Goal: Task Accomplishment & Management: Manage account settings

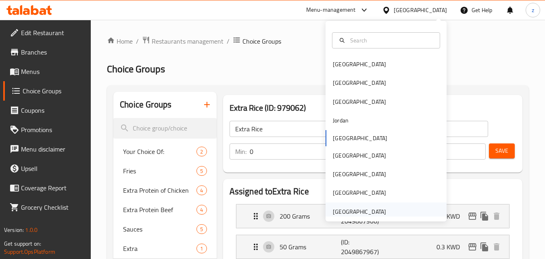
click at [391, 205] on div "[GEOGRAPHIC_DATA]" at bounding box center [385, 211] width 121 height 19
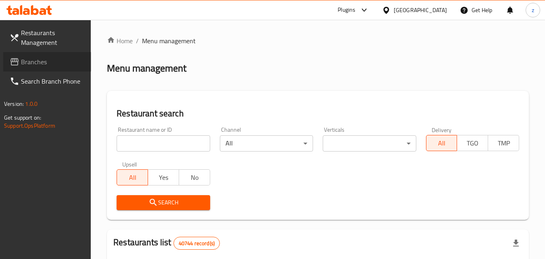
click at [41, 63] on span "Branches" at bounding box center [53, 62] width 64 height 10
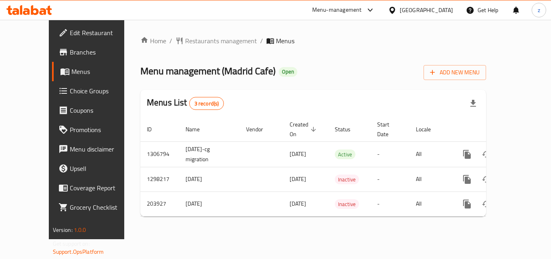
click at [70, 86] on span "Choice Groups" at bounding box center [102, 91] width 65 height 10
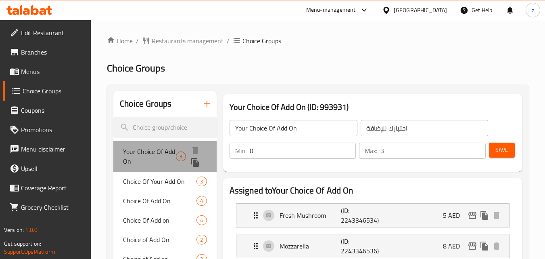
click at [157, 151] on span "Your Choice Of Add On" at bounding box center [149, 155] width 53 height 19
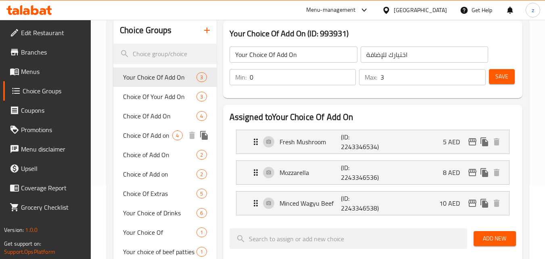
scroll to position [59, 0]
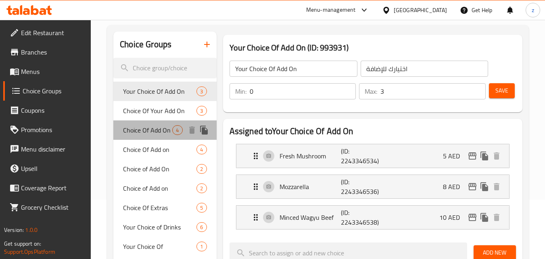
click at [149, 137] on div "Choice Of Add On 4" at bounding box center [164, 129] width 103 height 19
type input "Choice Of Add On"
type input "اختيار إضافة"
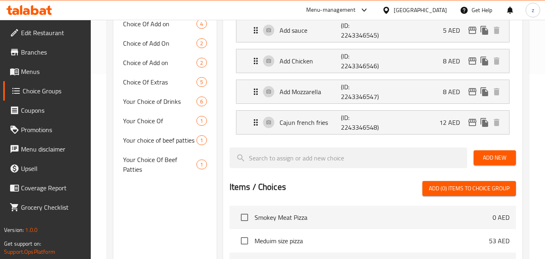
scroll to position [171, 0]
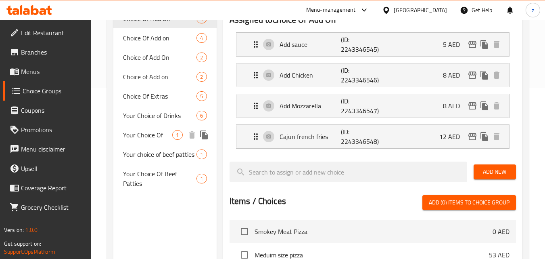
click at [145, 136] on span "Your Choice Of" at bounding box center [147, 135] width 49 height 10
type input "Your Choice Of"
type input "إختيارك من"
type input "1"
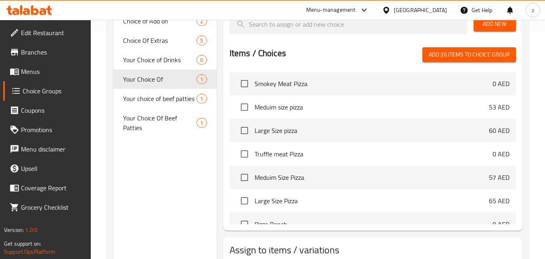
scroll to position [200, 0]
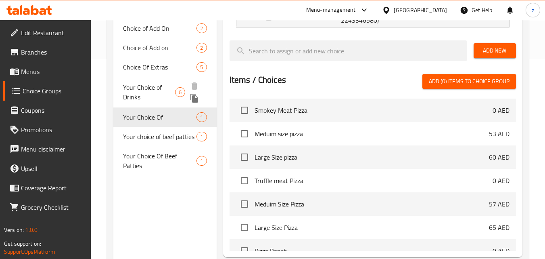
click at [156, 89] on span "Your Choice of Drinks" at bounding box center [149, 91] width 52 height 19
type input "Your Choice of Drinks"
type input "اختيارك من مشروبات"
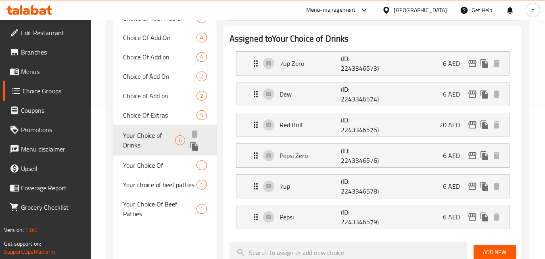
scroll to position [151, 0]
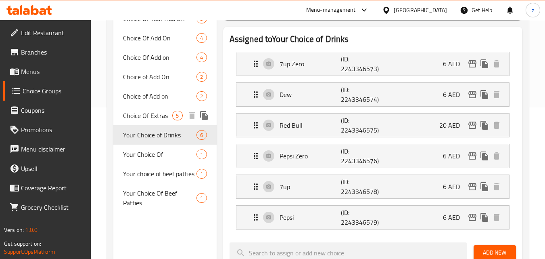
click at [152, 114] on span "Choice Of Extras" at bounding box center [147, 116] width 49 height 10
type input "Choice Of Extras"
type input "اختيار الإضافات"
type input "5"
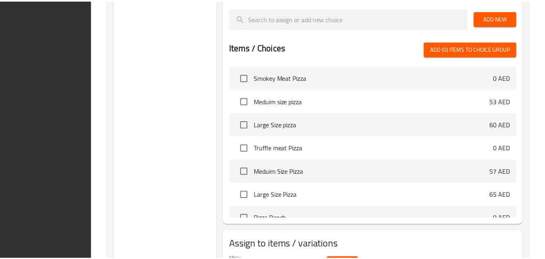
scroll to position [403, 0]
